Goal: Task Accomplishment & Management: Manage account settings

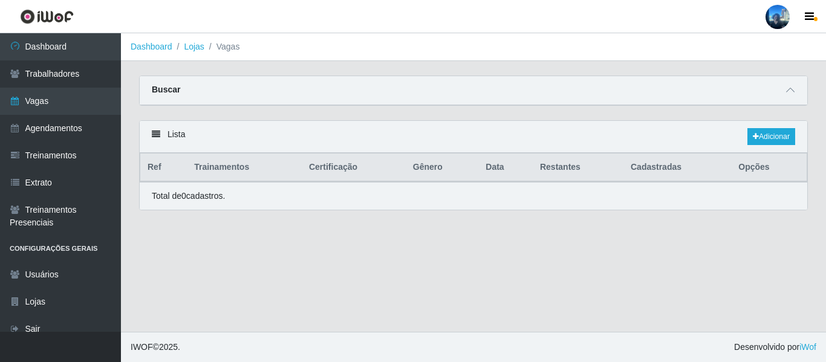
click at [775, 18] on div at bounding box center [777, 17] width 24 height 24
click at [739, 88] on button "Sair" at bounding box center [753, 94] width 109 height 25
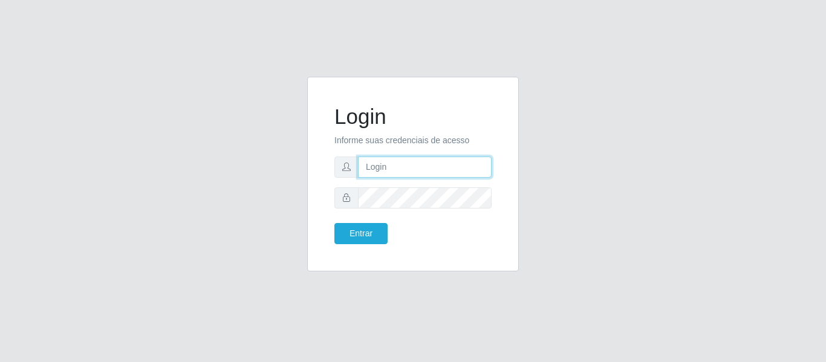
type input "camila@cspb"
click at [227, 135] on div "Login Informe suas credenciais de acesso camila@cspb Entrar" at bounding box center [412, 181] width 689 height 209
